Goal: Find specific page/section: Find specific page/section

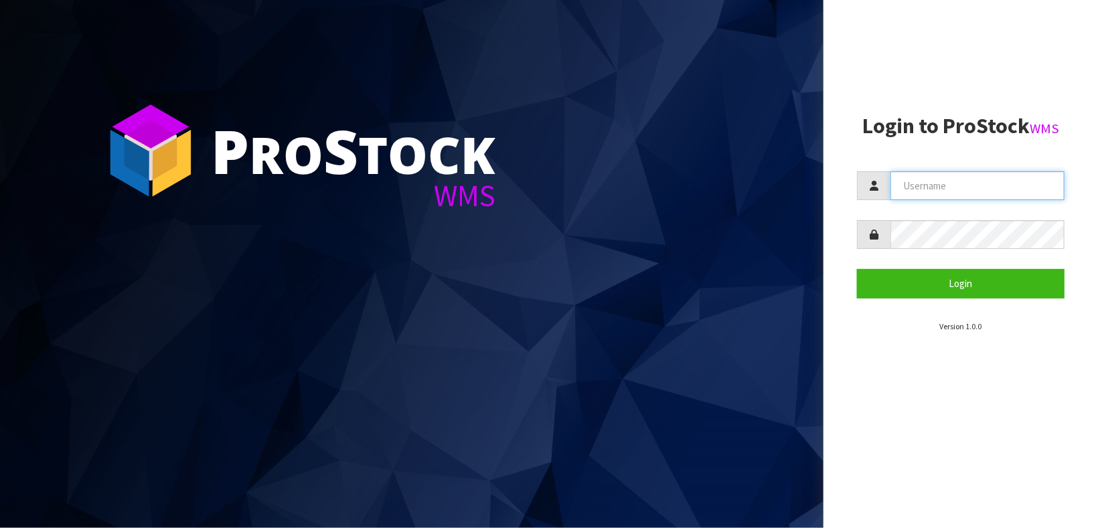
click at [944, 197] on input "text" at bounding box center [977, 185] width 174 height 29
type input "[PERSON_NAME]"
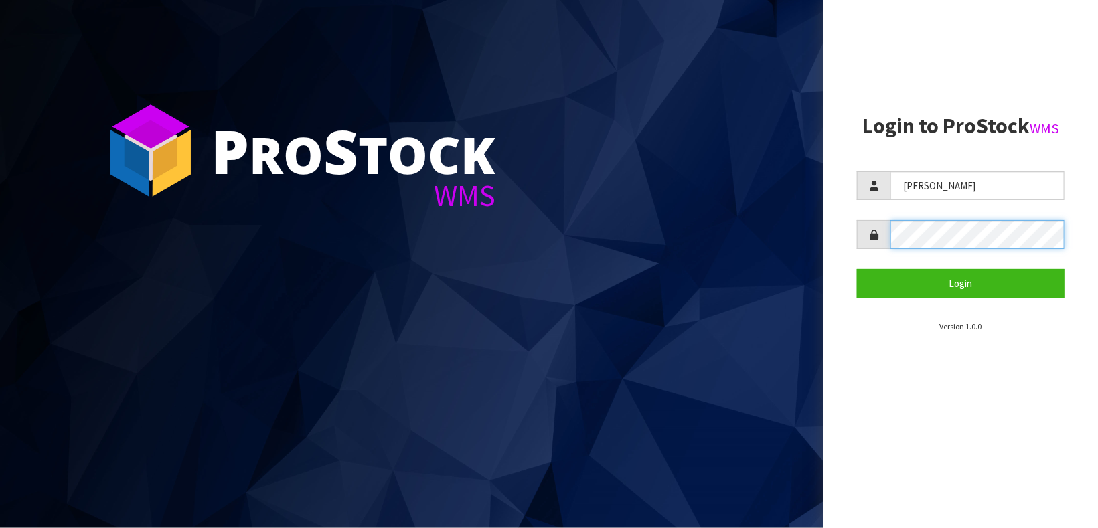
click at [857, 269] on button "Login" at bounding box center [960, 283] width 207 height 29
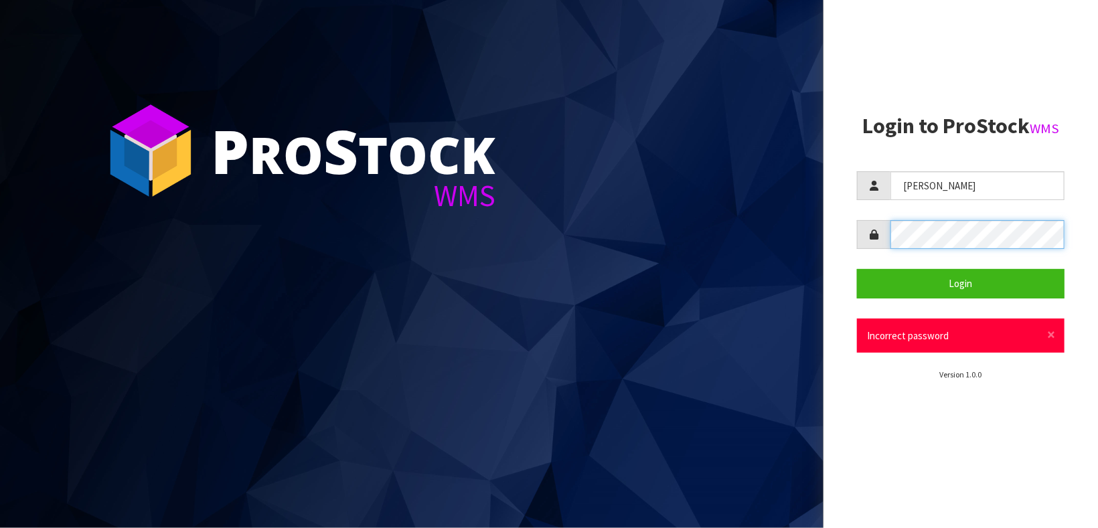
click at [857, 269] on button "Login" at bounding box center [960, 283] width 207 height 29
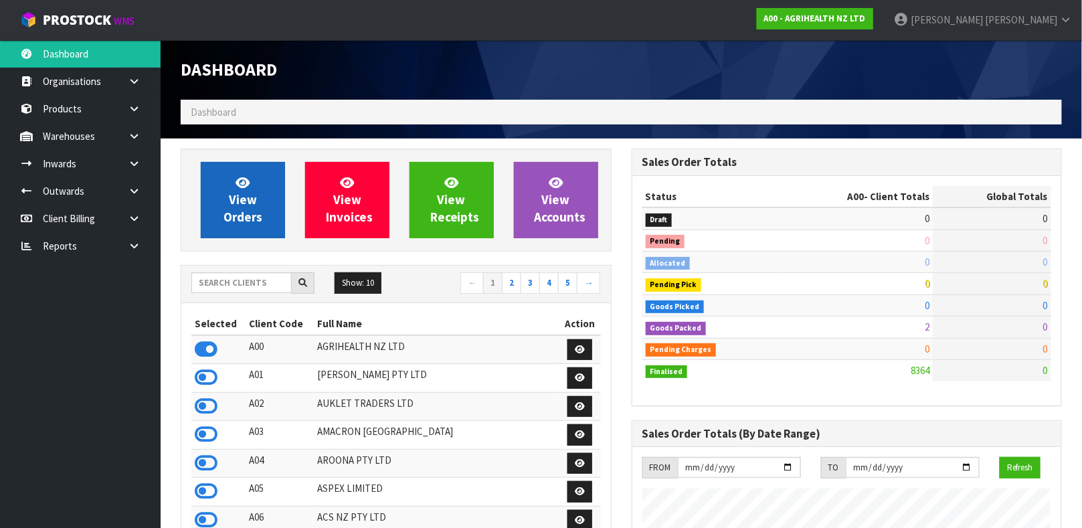
scroll to position [1015, 450]
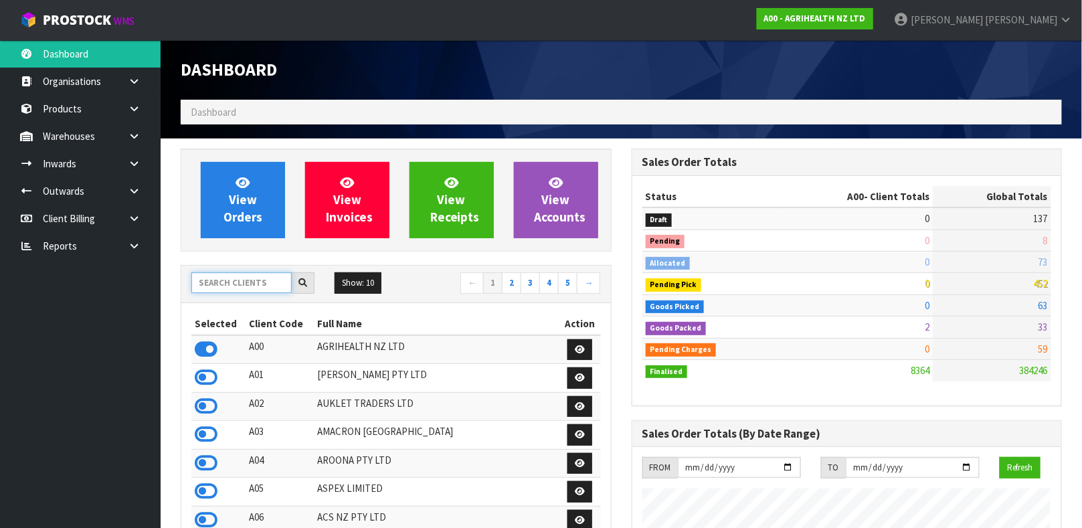
click at [254, 288] on input "text" at bounding box center [241, 282] width 100 height 21
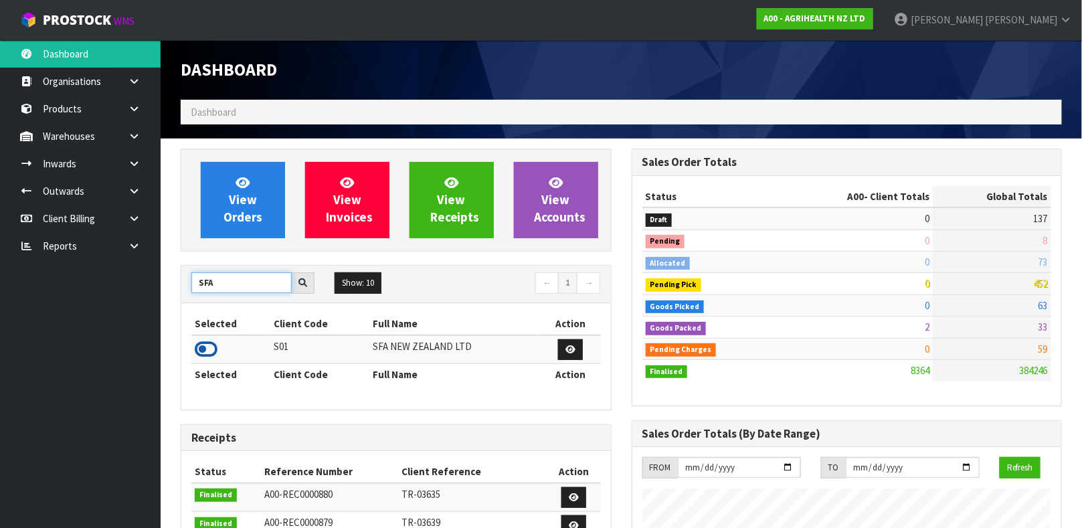
type input "SFA"
click at [201, 355] on icon at bounding box center [206, 349] width 23 height 20
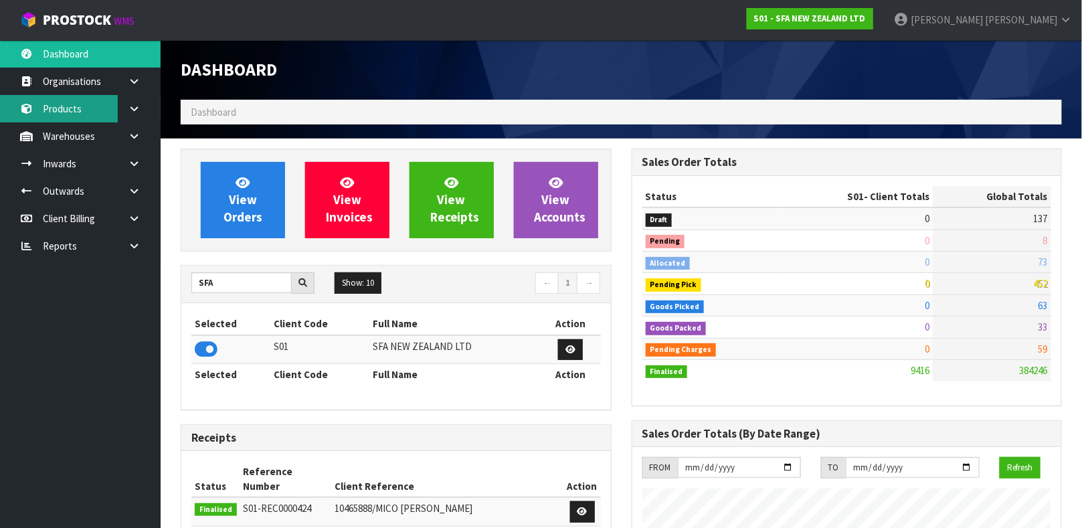
click at [97, 113] on link "Products" at bounding box center [80, 108] width 161 height 27
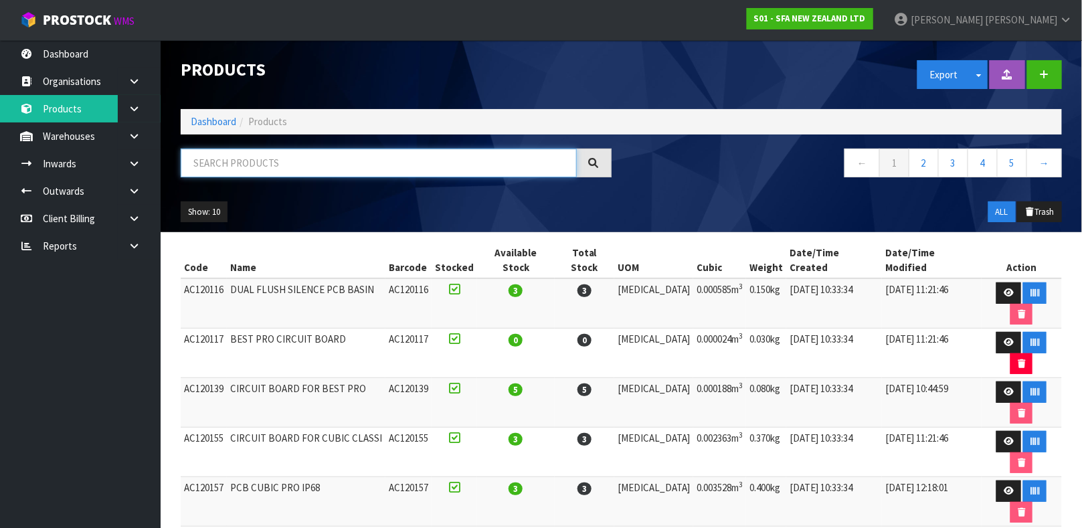
click at [207, 160] on input "text" at bounding box center [379, 163] width 396 height 29
click at [207, 159] on input "text" at bounding box center [379, 163] width 396 height 29
type input "3308815074030"
